Goal: Task Accomplishment & Management: Use online tool/utility

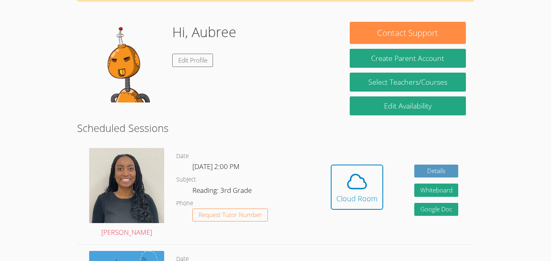
scroll to position [52, 0]
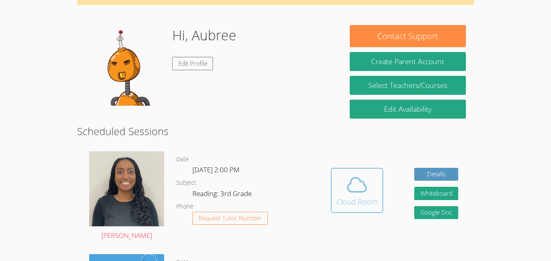
click at [370, 194] on span at bounding box center [356, 184] width 41 height 23
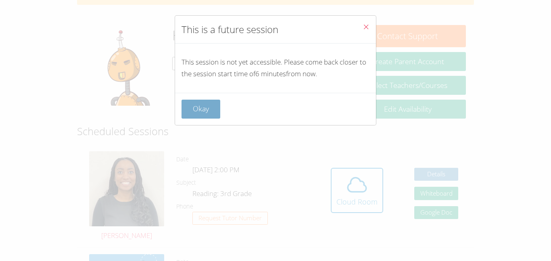
click at [212, 115] on button "Okay" at bounding box center [200, 109] width 39 height 19
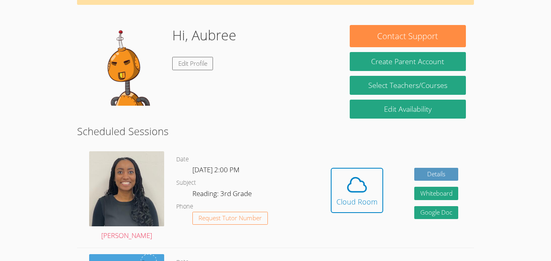
click at [255, 138] on h2 "Scheduled Sessions" at bounding box center [275, 130] width 397 height 15
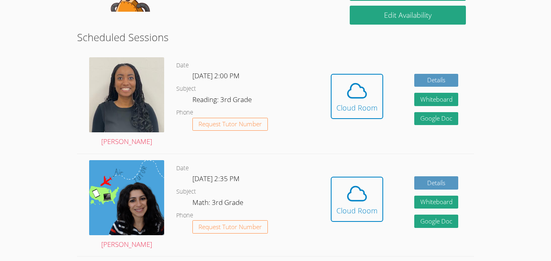
scroll to position [205, 0]
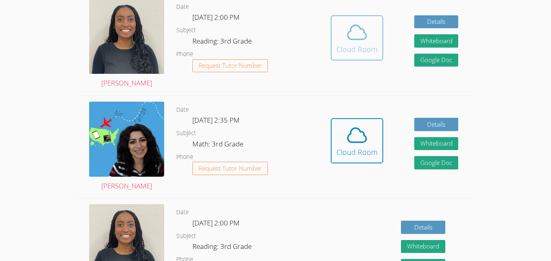
click at [368, 57] on button "Cloud Room" at bounding box center [357, 37] width 52 height 45
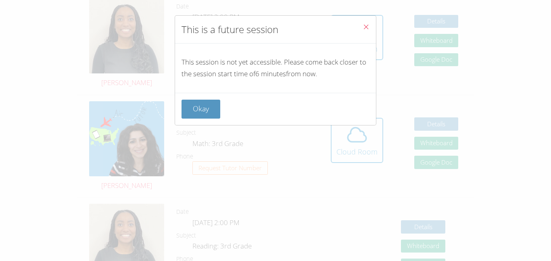
scroll to position [204, 0]
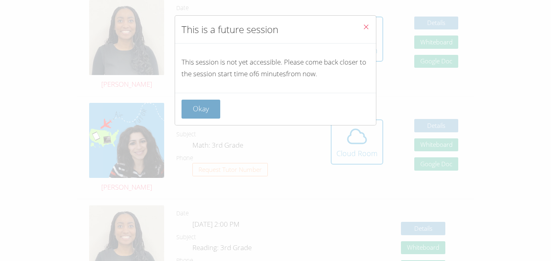
click at [183, 115] on button "Okay" at bounding box center [200, 109] width 39 height 19
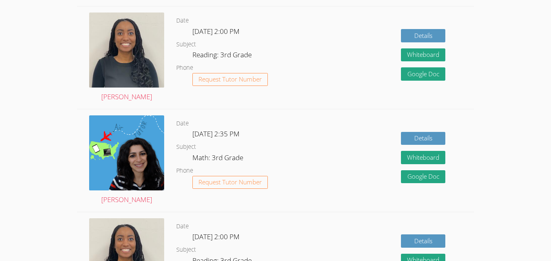
scroll to position [396, 0]
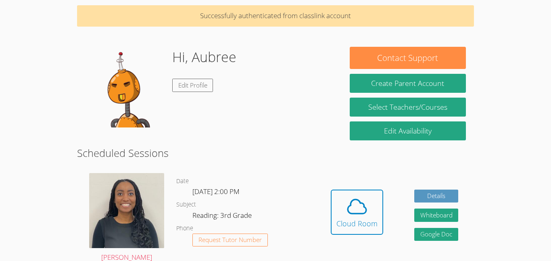
scroll to position [31, 0]
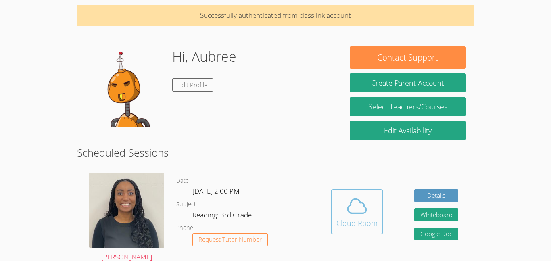
click at [358, 217] on div "Cloud Room" at bounding box center [356, 222] width 41 height 11
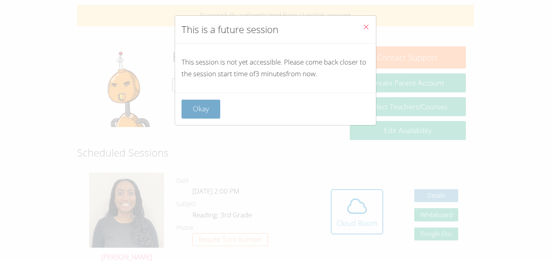
click at [206, 116] on button "Okay" at bounding box center [200, 109] width 39 height 19
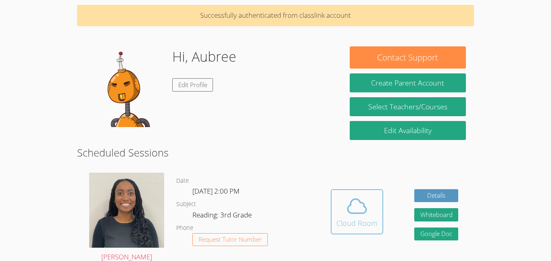
click at [342, 202] on span at bounding box center [356, 206] width 41 height 23
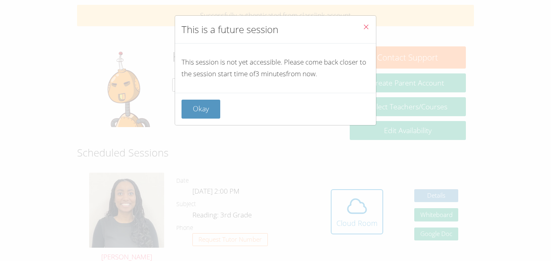
click at [361, 28] on button "Close" at bounding box center [366, 28] width 20 height 25
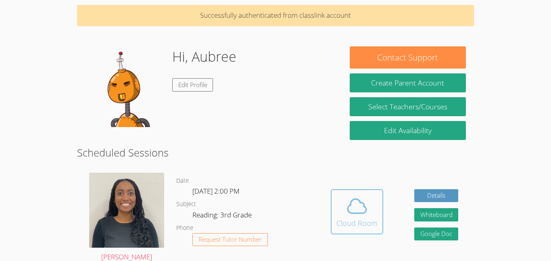
click at [374, 211] on span at bounding box center [356, 206] width 41 height 23
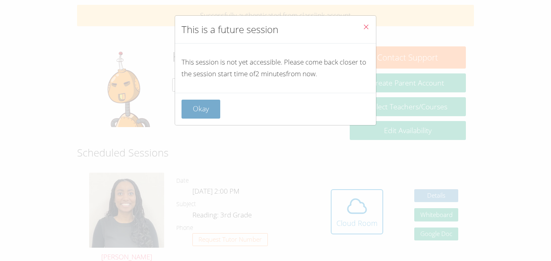
click at [207, 101] on button "Okay" at bounding box center [200, 109] width 39 height 19
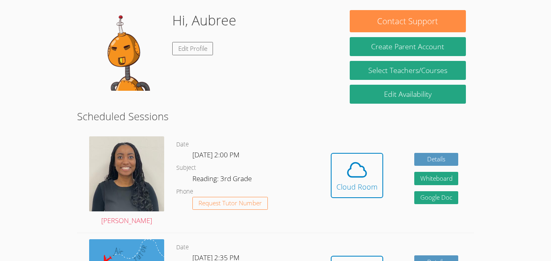
scroll to position [69, 0]
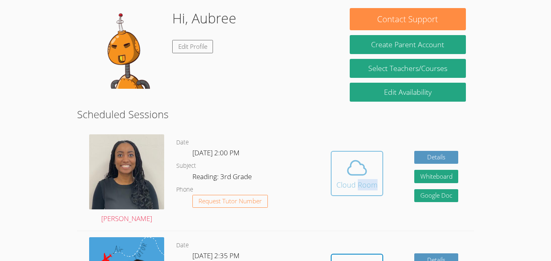
click at [362, 183] on div "Cloud Room" at bounding box center [356, 184] width 41 height 11
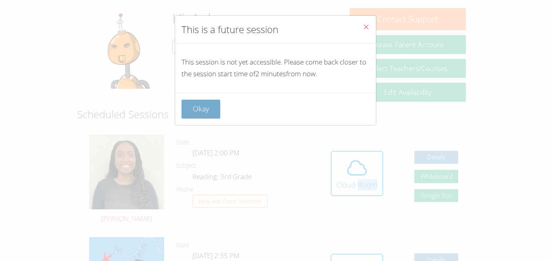
click at [206, 110] on button "Okay" at bounding box center [200, 109] width 39 height 19
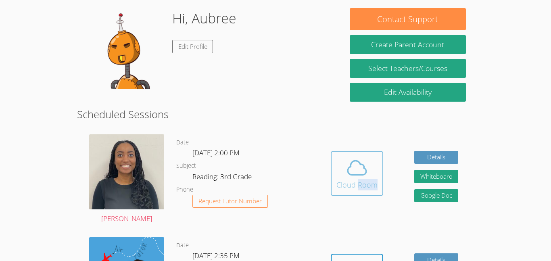
click at [339, 174] on span at bounding box center [356, 167] width 41 height 23
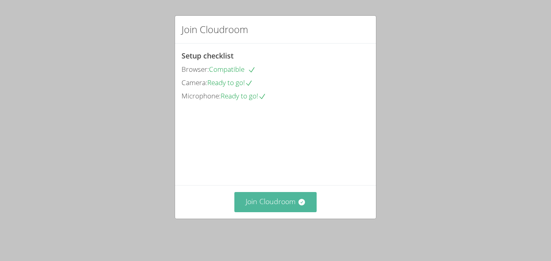
click at [300, 212] on button "Join Cloudroom" at bounding box center [275, 202] width 83 height 20
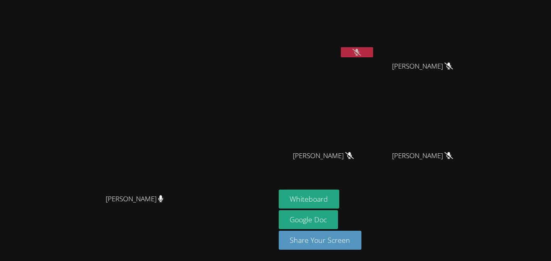
click at [373, 52] on button at bounding box center [357, 52] width 32 height 10
click at [359, 54] on icon at bounding box center [357, 52] width 5 height 7
click at [340, 199] on button "Whiteboard" at bounding box center [309, 199] width 61 height 19
click at [373, 49] on button at bounding box center [357, 52] width 32 height 10
click at [361, 55] on icon at bounding box center [356, 52] width 8 height 7
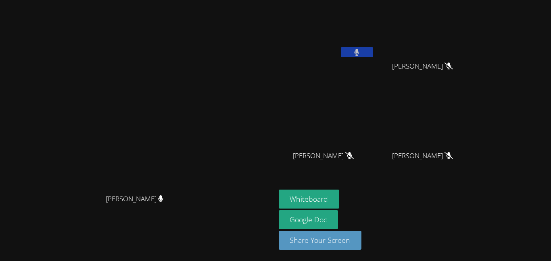
click at [373, 56] on button at bounding box center [357, 52] width 32 height 10
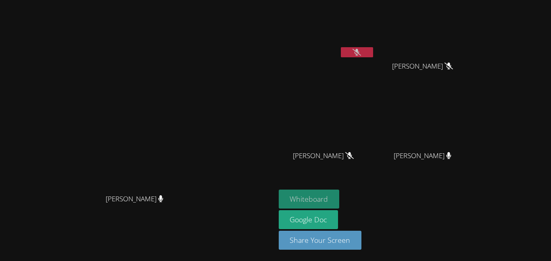
click at [340, 200] on button "Whiteboard" at bounding box center [309, 199] width 61 height 19
click at [340, 196] on button "Whiteboard" at bounding box center [309, 199] width 61 height 19
click at [340, 201] on button "Whiteboard" at bounding box center [309, 199] width 61 height 19
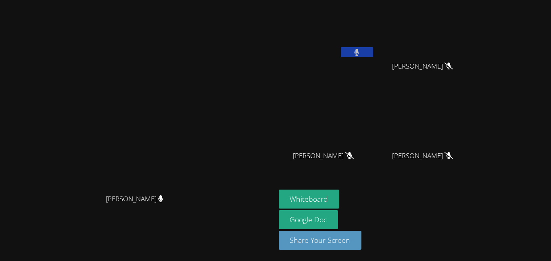
click at [373, 57] on button at bounding box center [357, 52] width 32 height 10
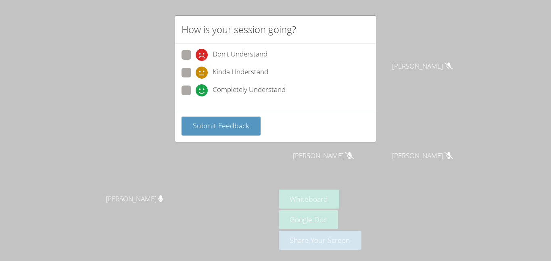
click at [244, 89] on span "Completely Understand" at bounding box center [249, 90] width 73 height 12
click at [202, 89] on input "Completely Understand" at bounding box center [199, 88] width 7 height 7
radio input "true"
click at [197, 74] on icon at bounding box center [202, 73] width 12 height 12
click at [197, 74] on input "Kinda Understand" at bounding box center [199, 71] width 7 height 7
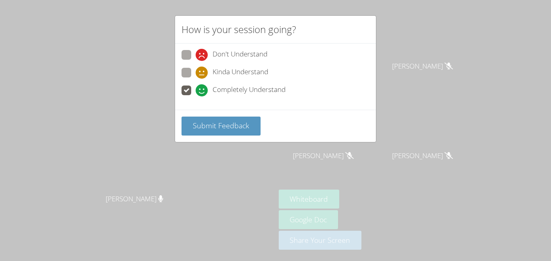
radio input "true"
click at [261, 89] on span "Completely Understand" at bounding box center [249, 90] width 73 height 12
click at [202, 89] on input "Completely Understand" at bounding box center [199, 88] width 7 height 7
radio input "true"
click at [244, 131] on button "Submit Feedback" at bounding box center [220, 126] width 79 height 19
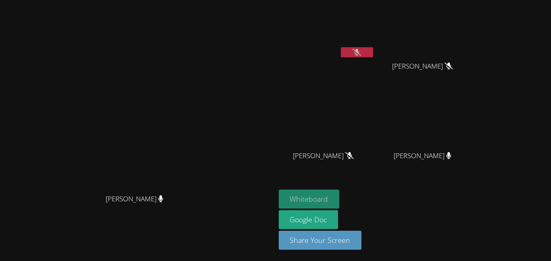
click at [340, 202] on button "Whiteboard" at bounding box center [309, 199] width 61 height 19
click at [373, 47] on button at bounding box center [357, 52] width 32 height 10
click at [361, 50] on icon at bounding box center [356, 52] width 8 height 7
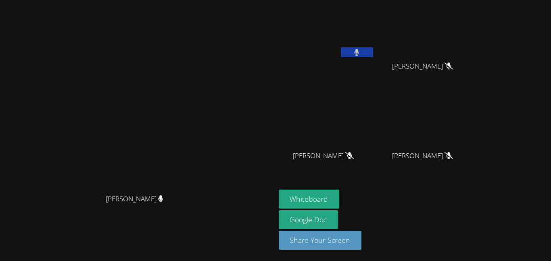
click at [359, 54] on icon at bounding box center [357, 52] width 5 height 7
click at [361, 53] on icon at bounding box center [356, 52] width 8 height 7
click at [359, 49] on icon at bounding box center [357, 52] width 5 height 7
click at [361, 55] on icon at bounding box center [356, 52] width 8 height 7
click at [361, 54] on icon at bounding box center [356, 52] width 8 height 7
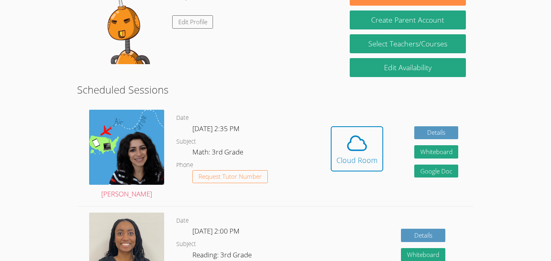
scroll to position [69, 0]
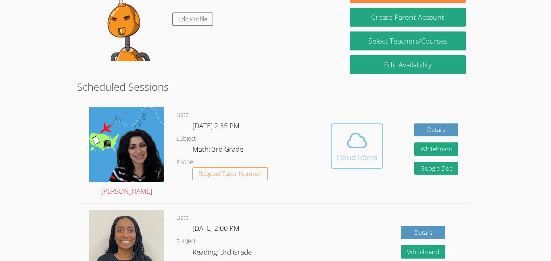
click at [368, 154] on div "Cloud Room" at bounding box center [356, 157] width 41 height 11
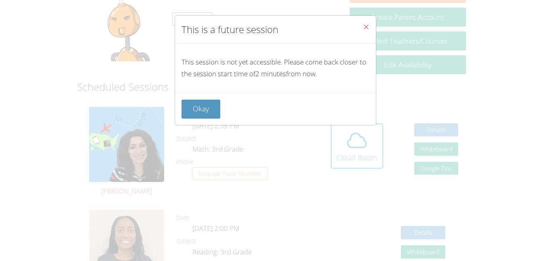
click at [371, 30] on button "Close" at bounding box center [366, 28] width 20 height 25
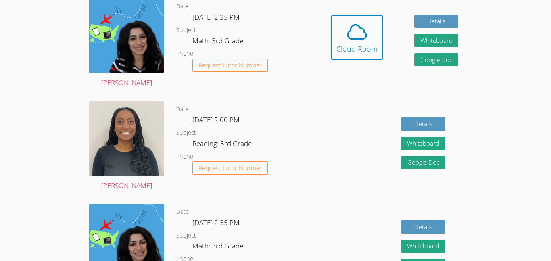
click at [323, 139] on div "Details Whiteboard Hidden Google Doc" at bounding box center [394, 146] width 158 height 102
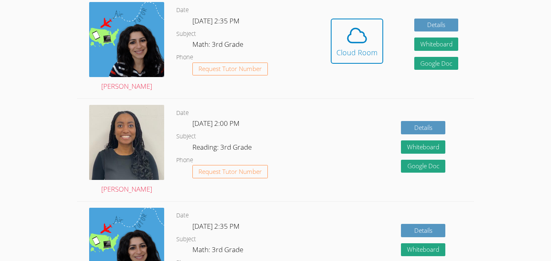
scroll to position [173, 0]
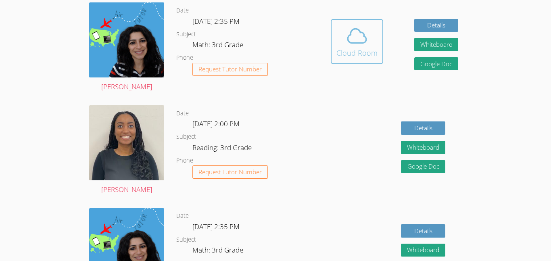
click at [340, 53] on div "Cloud Room" at bounding box center [356, 52] width 41 height 11
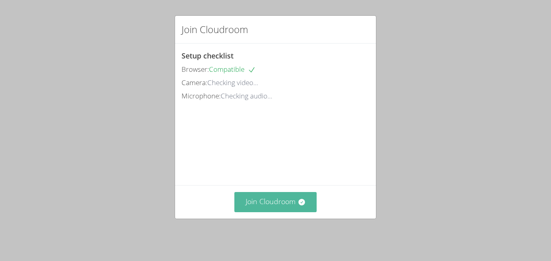
click at [303, 205] on icon at bounding box center [301, 202] width 6 height 6
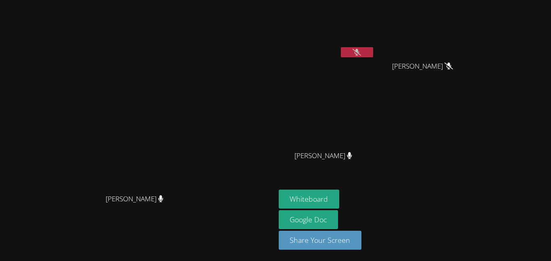
click at [373, 56] on button at bounding box center [357, 52] width 32 height 10
click at [373, 52] on button at bounding box center [357, 52] width 32 height 10
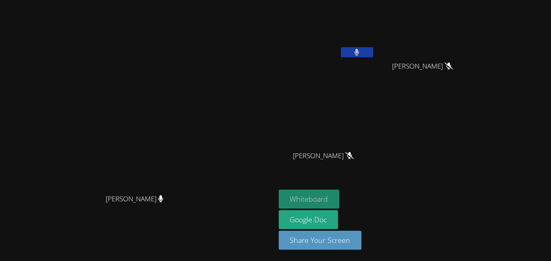
click at [340, 204] on button "Whiteboard" at bounding box center [309, 199] width 61 height 19
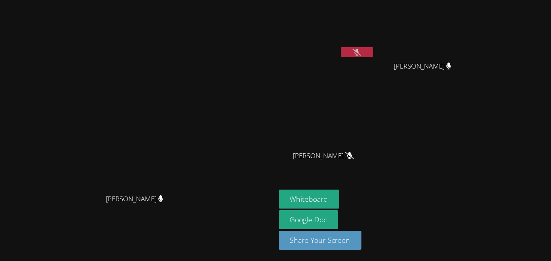
click at [361, 54] on icon at bounding box center [356, 52] width 8 height 7
